Goal: Information Seeking & Learning: Find contact information

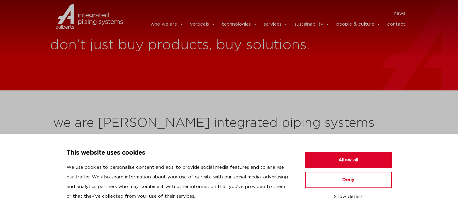
click at [391, 27] on link "contact" at bounding box center [396, 24] width 18 height 12
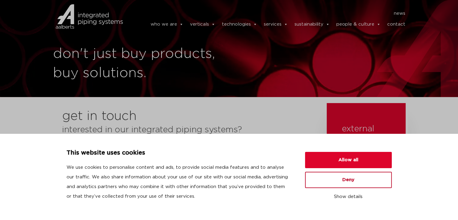
click at [337, 182] on button "Deny" at bounding box center [348, 180] width 87 height 16
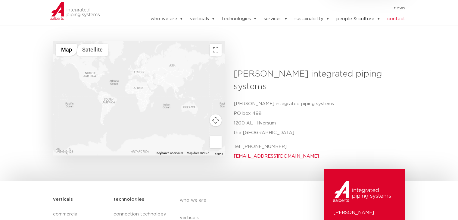
scroll to position [237, 0]
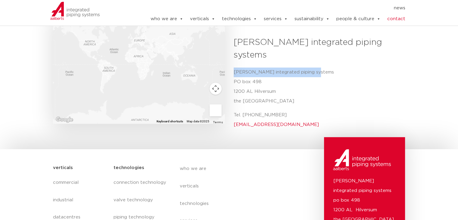
drag, startPoint x: 315, startPoint y: 48, endPoint x: 233, endPoint y: 51, distance: 81.3
click at [234, 67] on p "[PERSON_NAME] integrated piping systems [STREET_ADDRESS]" at bounding box center [317, 86] width 167 height 39
copy p "[PERSON_NAME] integrated piping systems"
drag, startPoint x: 296, startPoint y: 93, endPoint x: 259, endPoint y: 94, distance: 37.0
click at [259, 110] on p "Tel. [PHONE_NUMBER] [EMAIL_ADDRESS][DOMAIN_NAME]" at bounding box center [317, 119] width 167 height 19
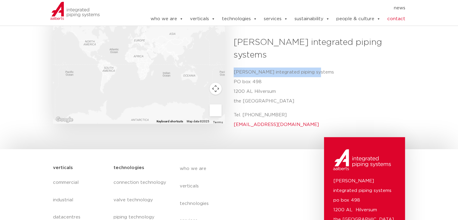
copy p "35 6884 211"
click at [273, 119] on body "This website uses cookies We use cookies to personalise content and ads, to pro…" at bounding box center [229, 42] width 458 height 558
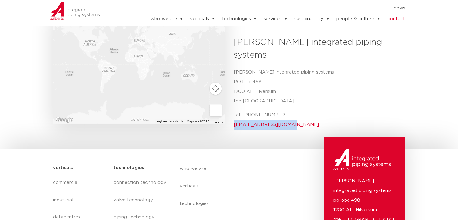
drag, startPoint x: 291, startPoint y: 103, endPoint x: 231, endPoint y: 106, distance: 60.3
click at [231, 106] on div "[PERSON_NAME] integrated piping systems Aalberts integrated [STREET_ADDRESS] Te…" at bounding box center [317, 85] width 176 height 98
copy link "[EMAIL_ADDRESS][DOMAIN_NAME]"
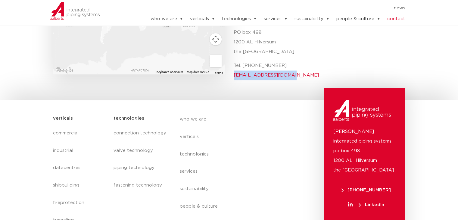
scroll to position [298, 0]
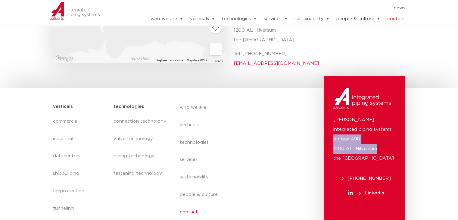
drag, startPoint x: 380, startPoint y: 129, endPoint x: 329, endPoint y: 119, distance: 52.3
click at [329, 119] on div "[PERSON_NAME] integrated piping systems po box 498 1200 AL Hilversum [GEOGRAPHI…" at bounding box center [364, 168] width 81 height 185
copy p "po box 498 1200 AL Hilversum"
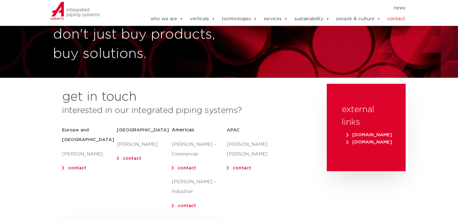
scroll to position [0, 0]
